Goal: Navigation & Orientation: Find specific page/section

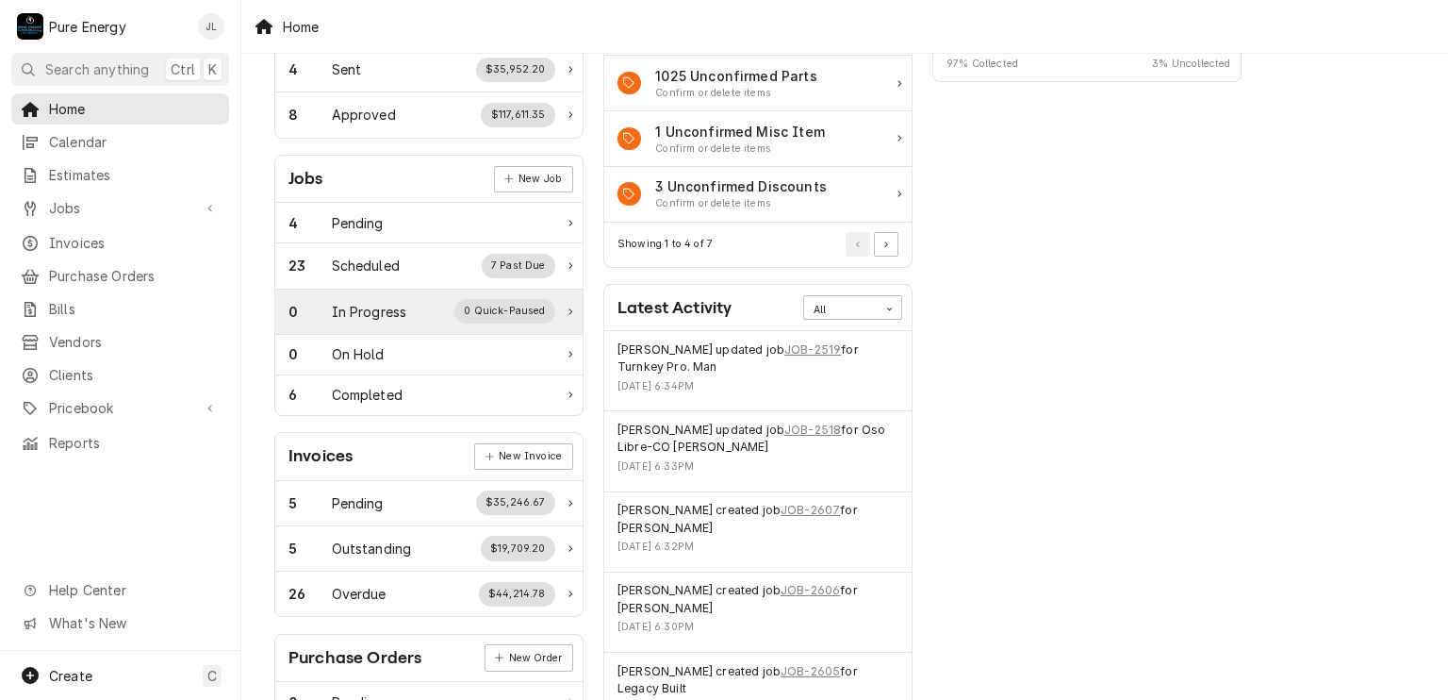
scroll to position [283, 0]
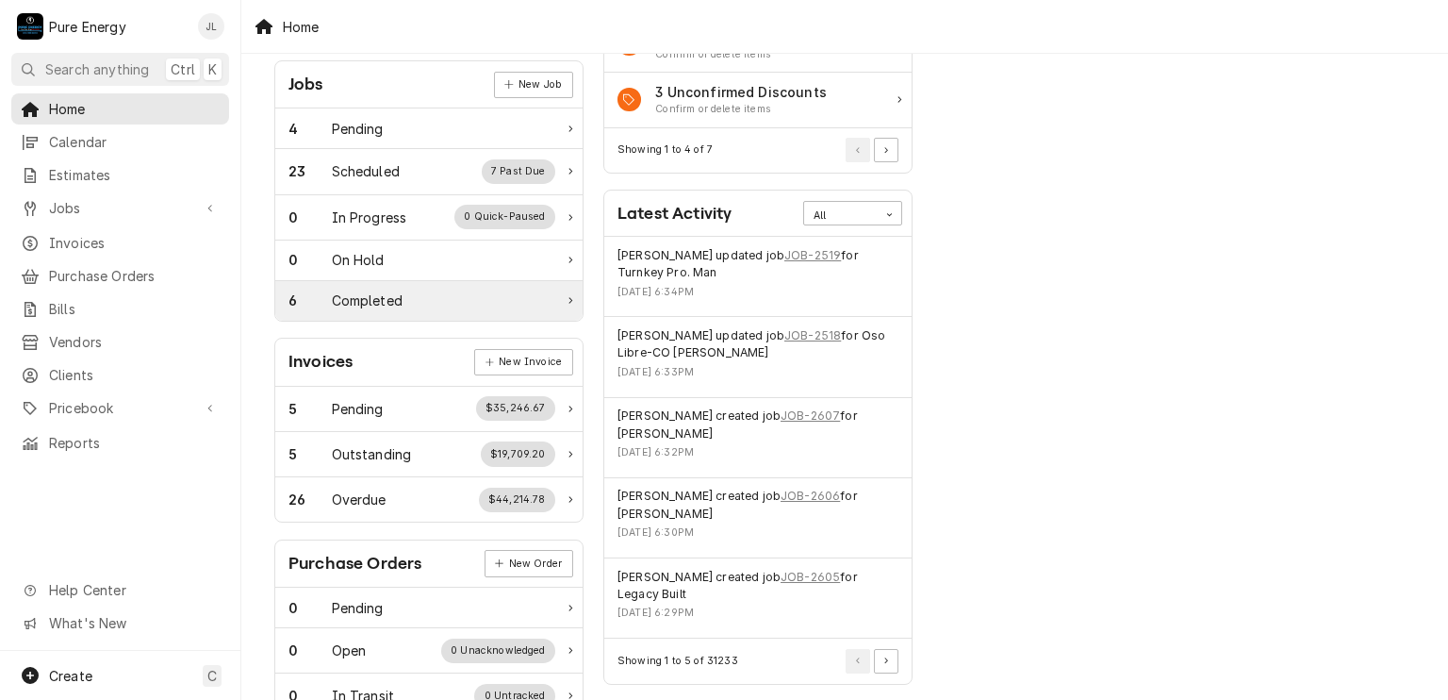
click at [350, 297] on div "Completed" at bounding box center [367, 300] width 71 height 20
